Goal: Check status: Check status

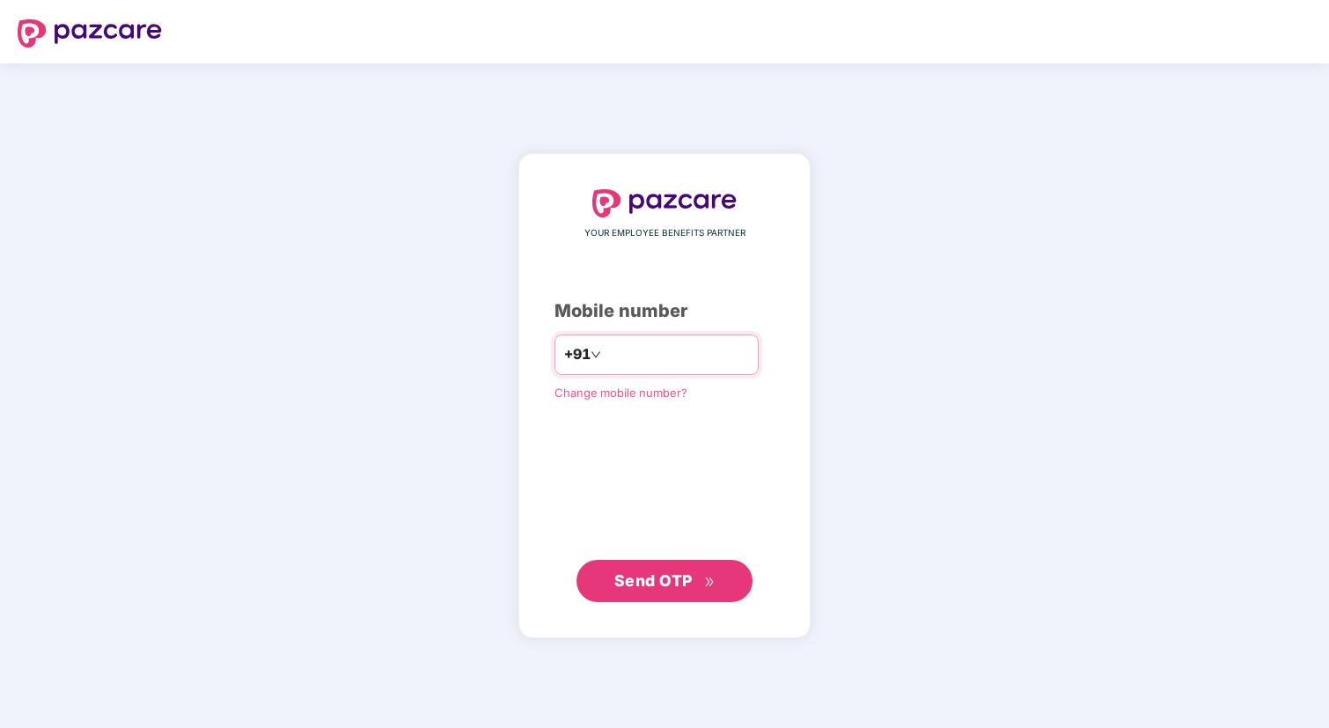
click at [698, 353] on input "number" at bounding box center [677, 355] width 144 height 28
type input "**********"
click at [715, 584] on button "Send OTP" at bounding box center [665, 580] width 176 height 42
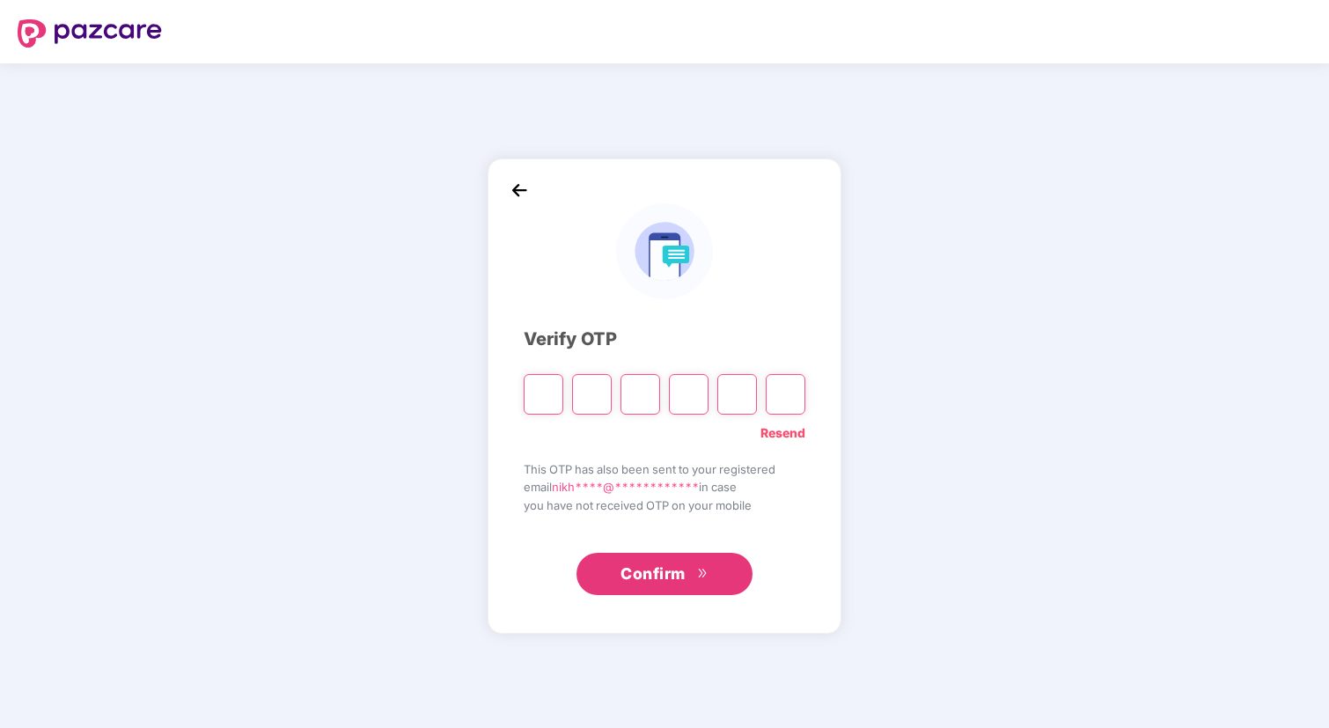
type input "*"
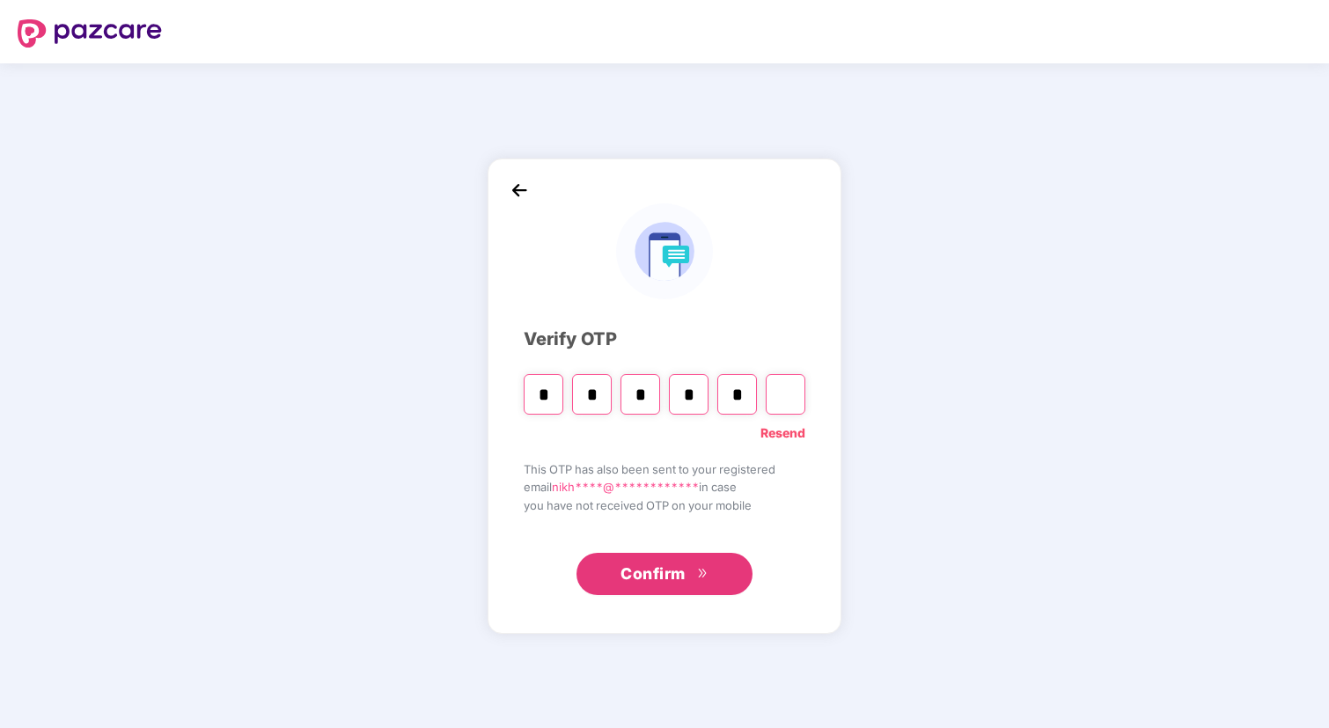
type input "*"
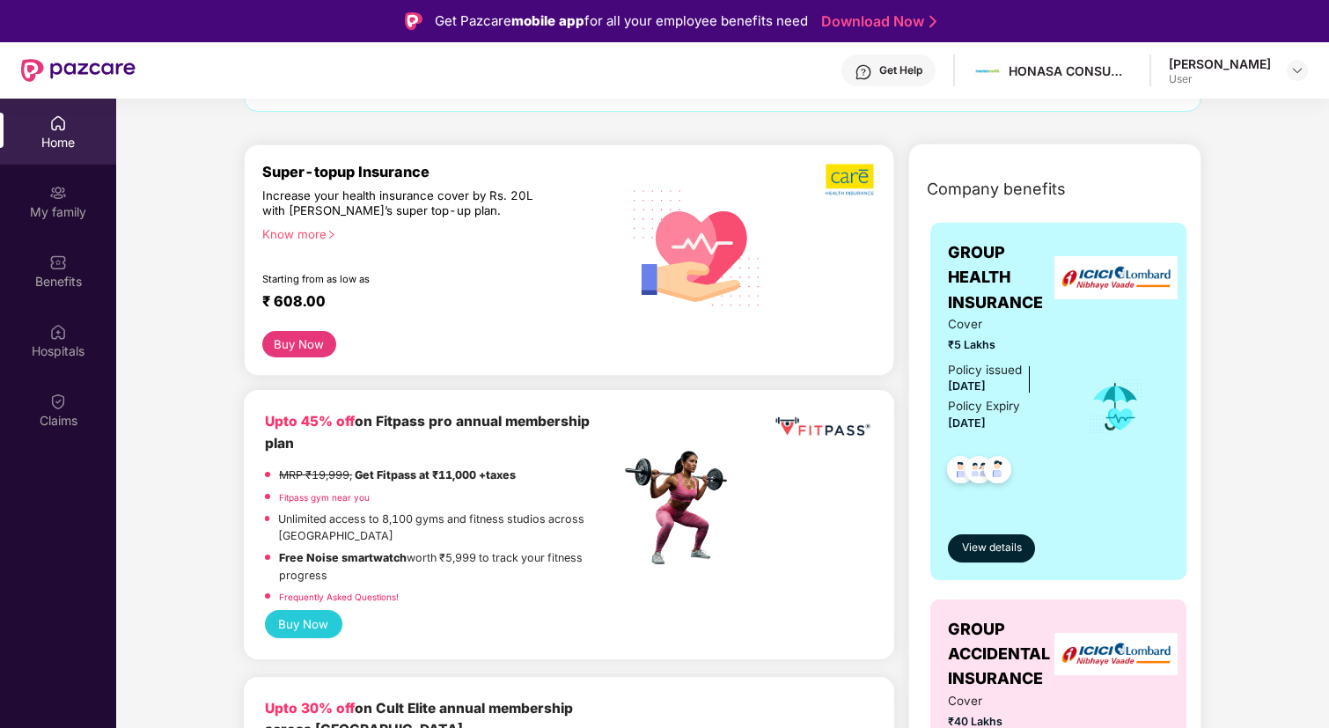
scroll to position [200, 0]
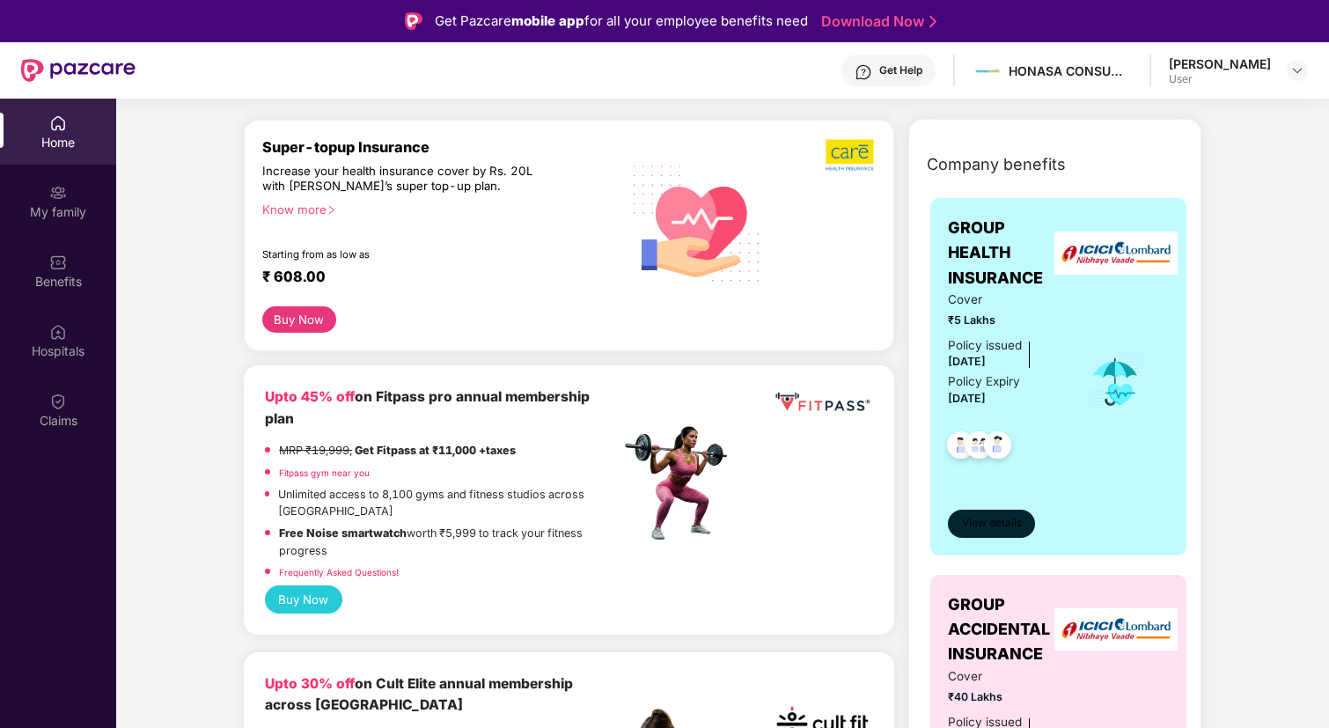
click at [993, 521] on span "View details" at bounding box center [992, 523] width 60 height 17
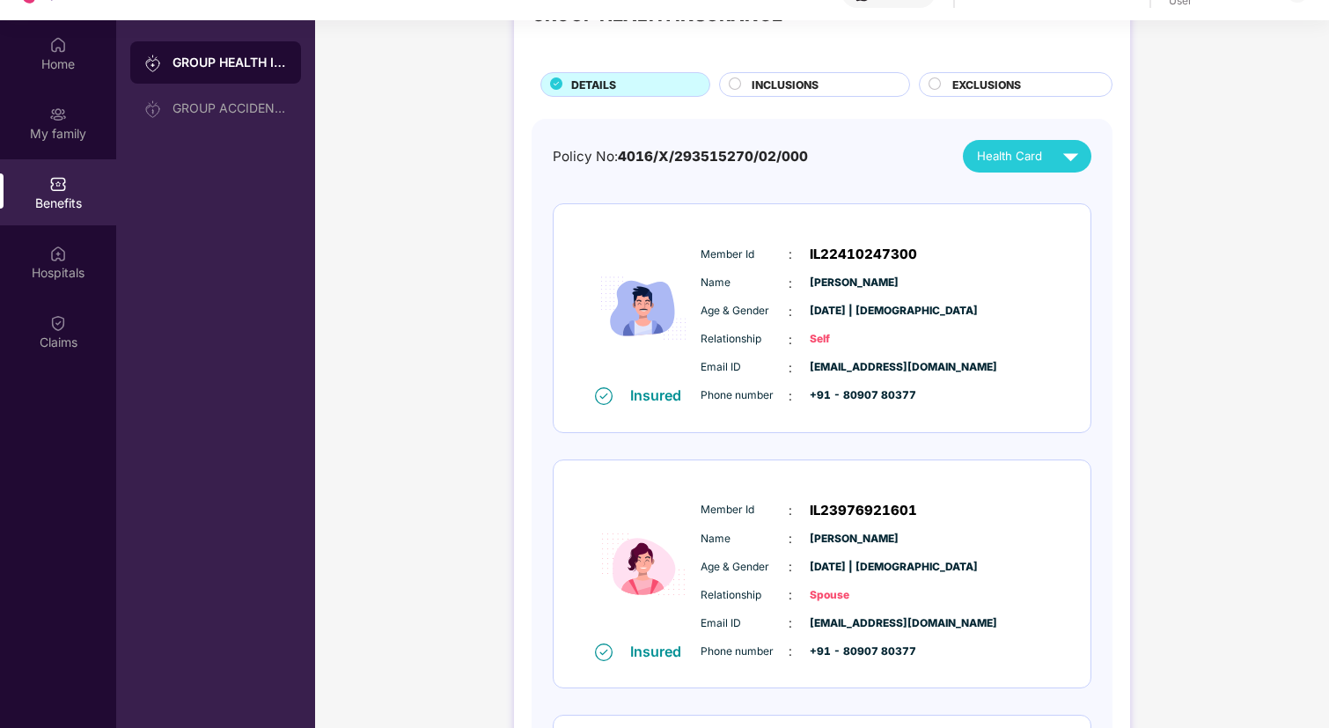
scroll to position [85, 0]
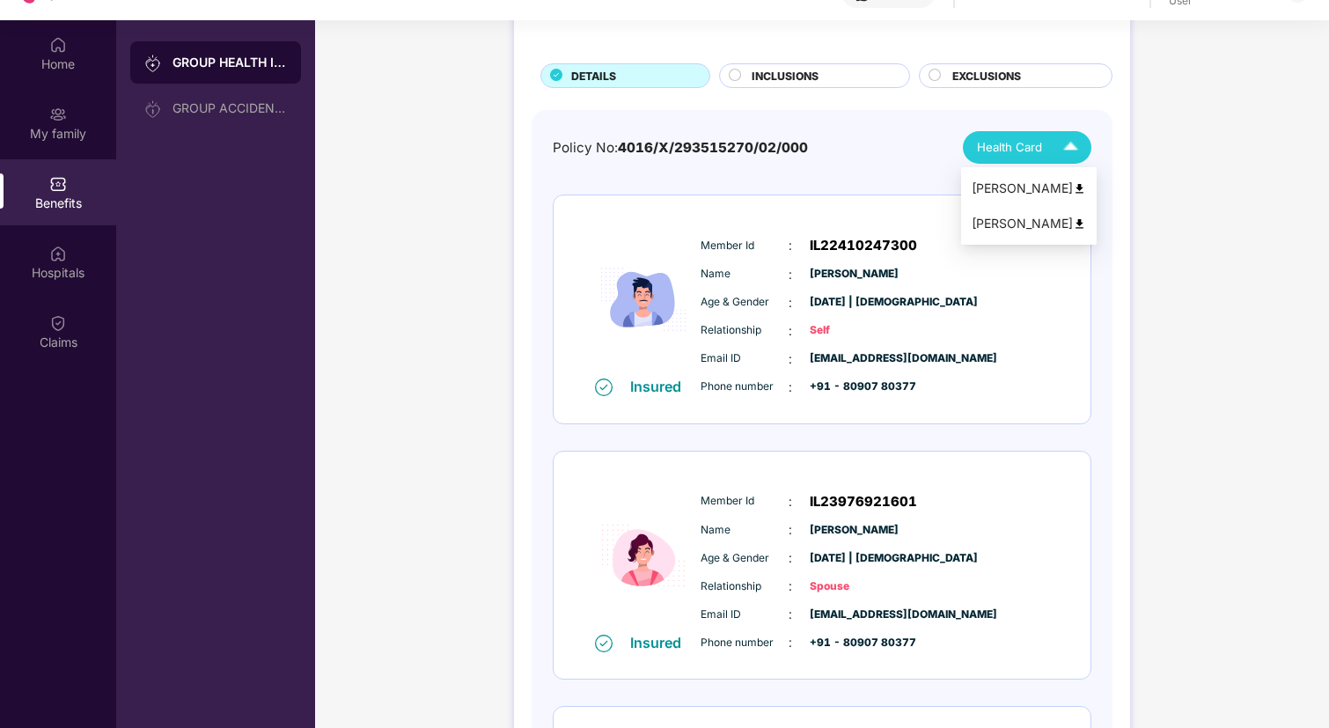
click at [1025, 145] on span "Health Card" at bounding box center [1009, 147] width 65 height 18
click at [1012, 231] on div "[PERSON_NAME]" at bounding box center [1029, 223] width 114 height 19
copy span "4016/X/293515270/02/000"
drag, startPoint x: 621, startPoint y: 147, endPoint x: 813, endPoint y: 144, distance: 192.8
click at [808, 144] on span "4016/X/293515270/02/000" at bounding box center [713, 147] width 190 height 17
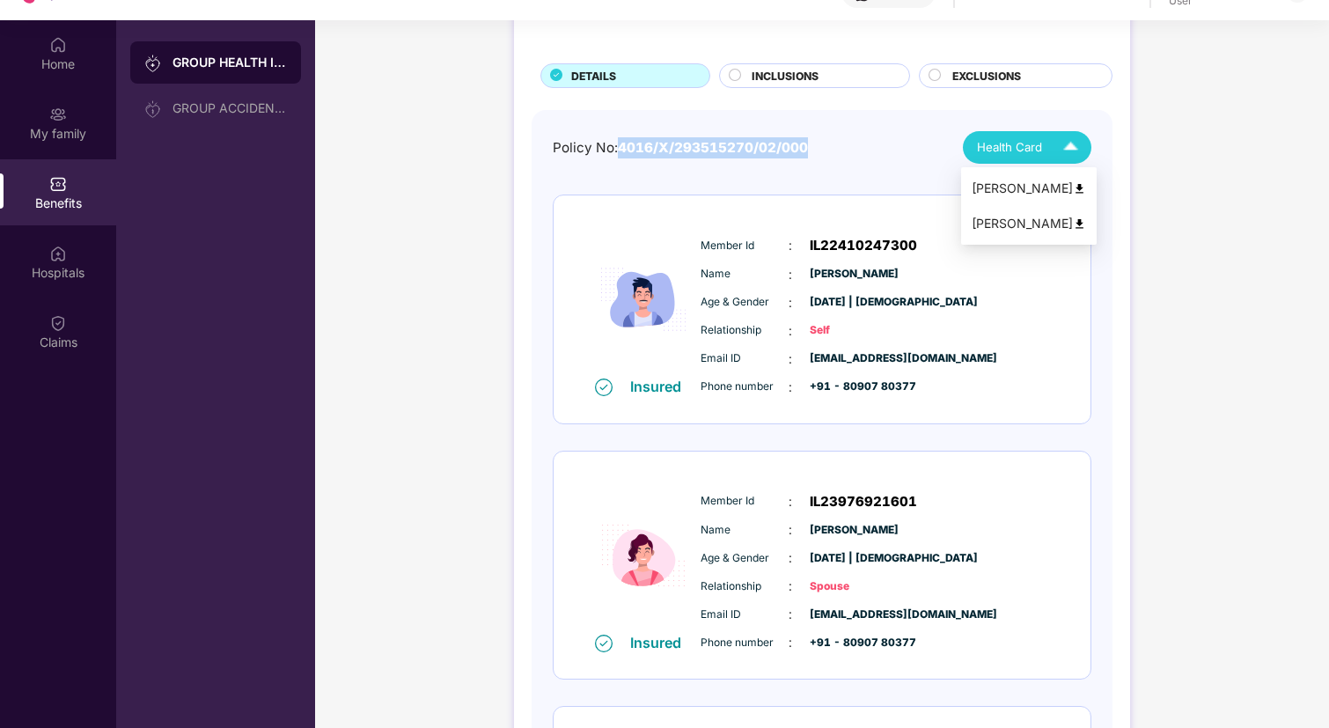
click at [1000, 141] on span "Health Card" at bounding box center [1009, 147] width 65 height 18
click at [991, 187] on div "[PERSON_NAME]" at bounding box center [1029, 188] width 114 height 19
